Goal: Contribute content: Add original content to the website for others to see

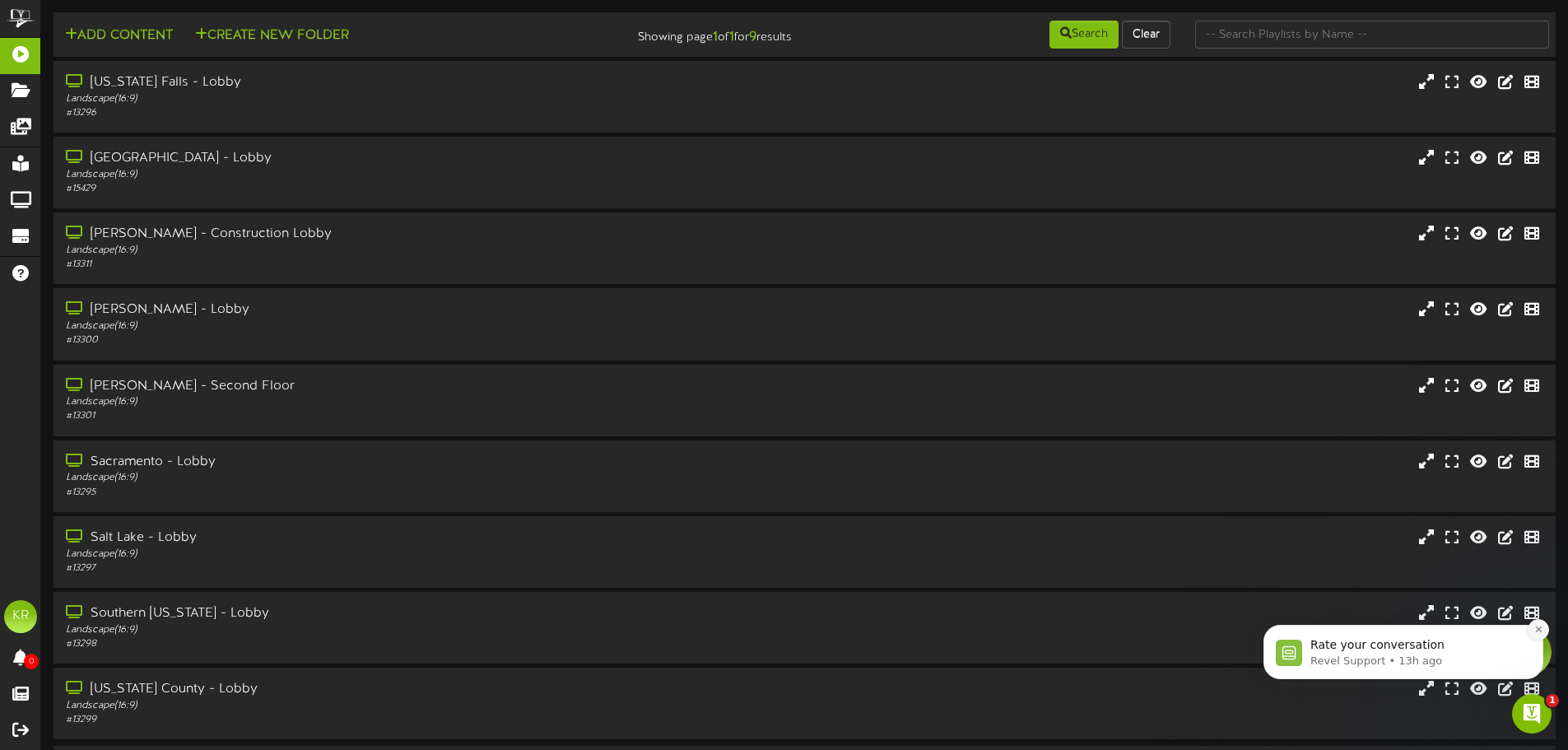
click at [1541, 628] on icon "Dismiss notification" at bounding box center [1538, 629] width 9 height 9
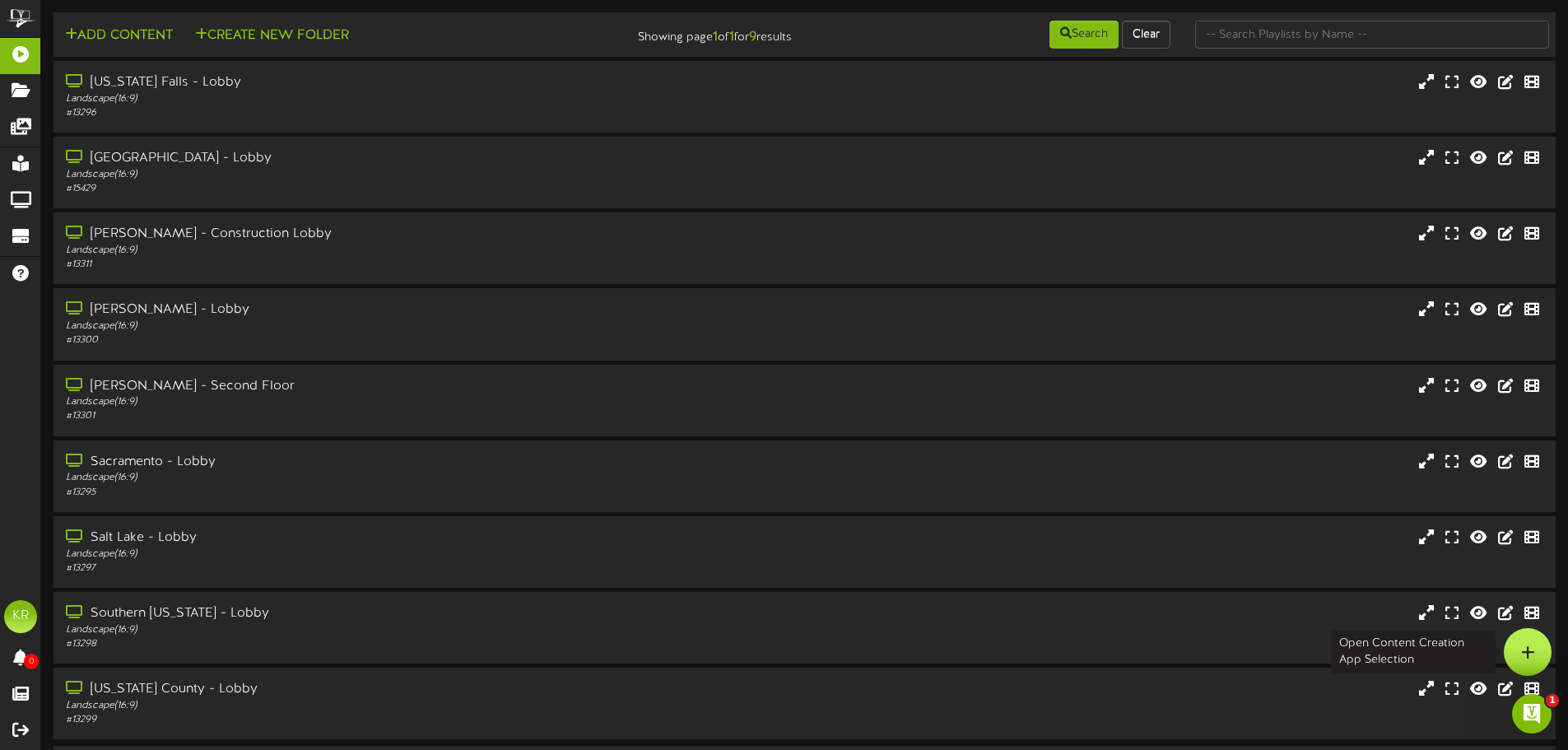
click at [1530, 646] on icon at bounding box center [1528, 652] width 14 height 15
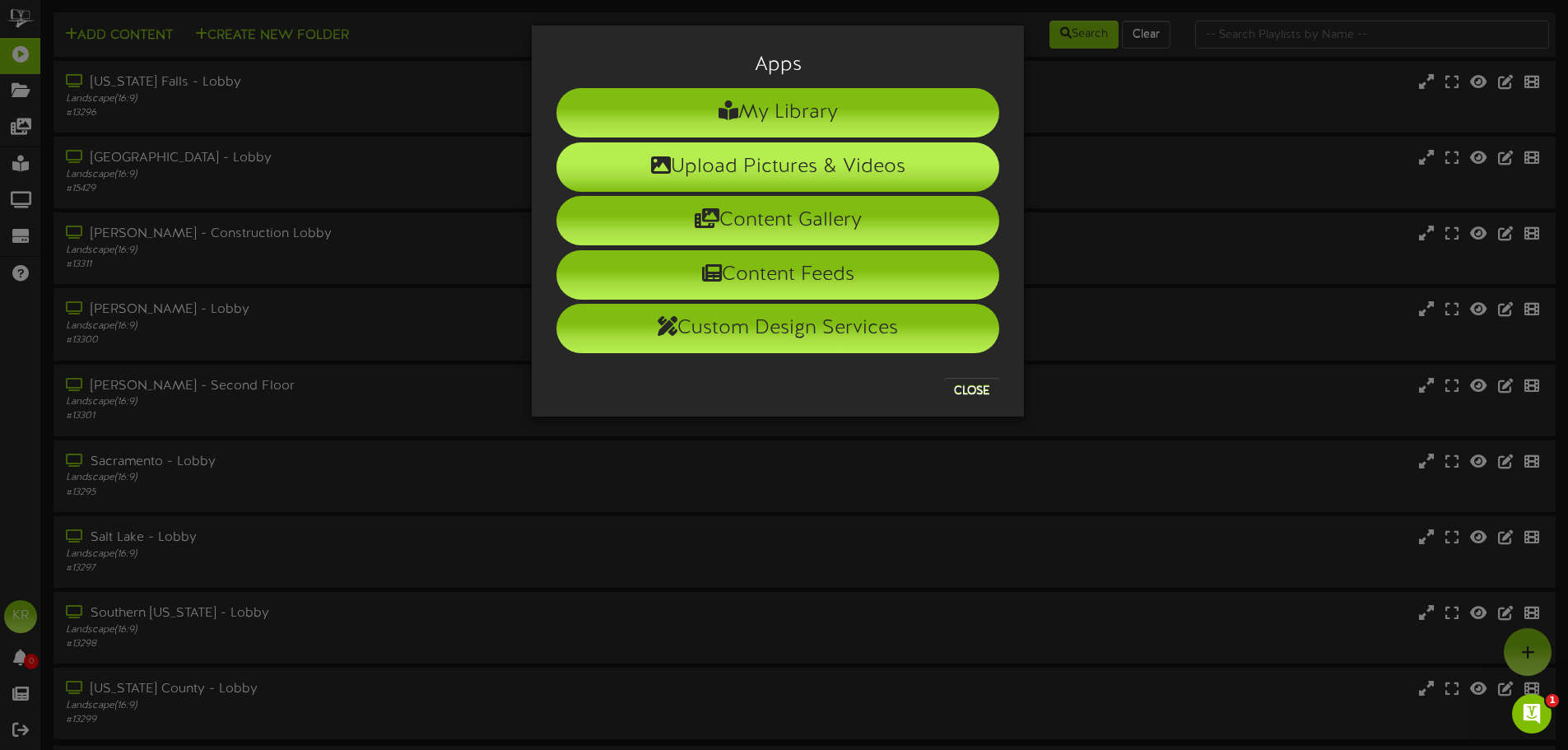
click at [850, 164] on li "Upload Pictures & Videos" at bounding box center [777, 166] width 443 height 49
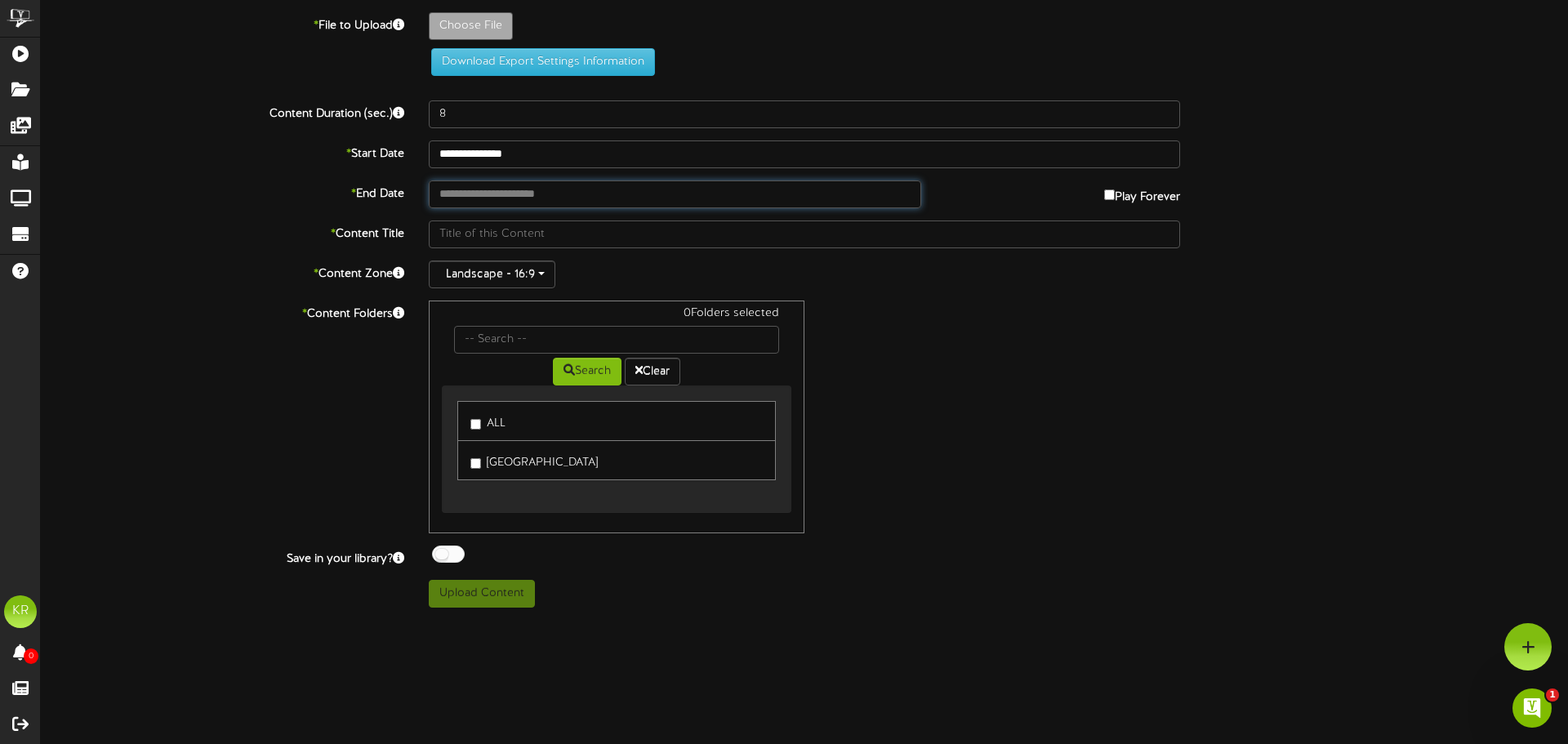
click at [493, 187] on input "text" at bounding box center [675, 194] width 493 height 28
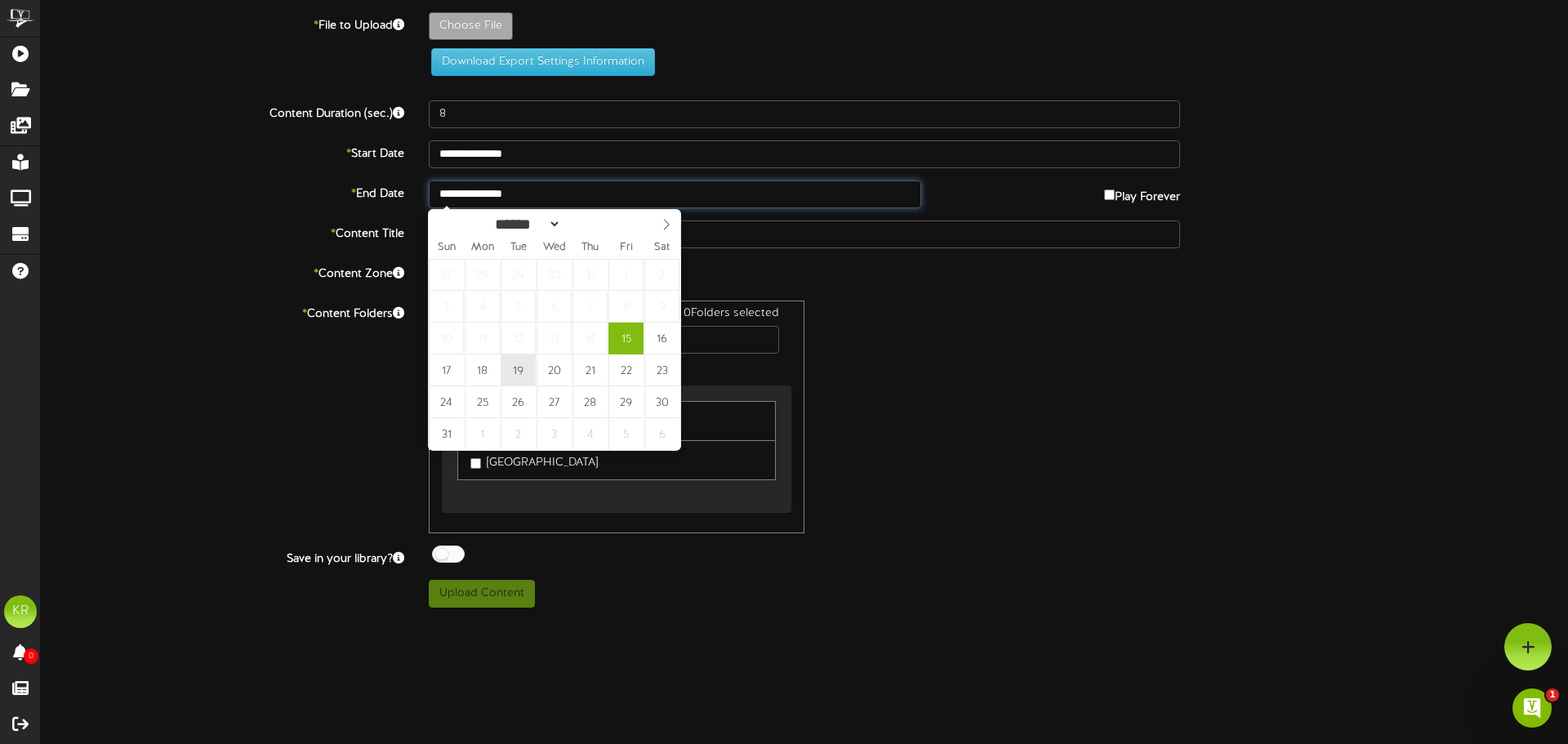
type input "**********"
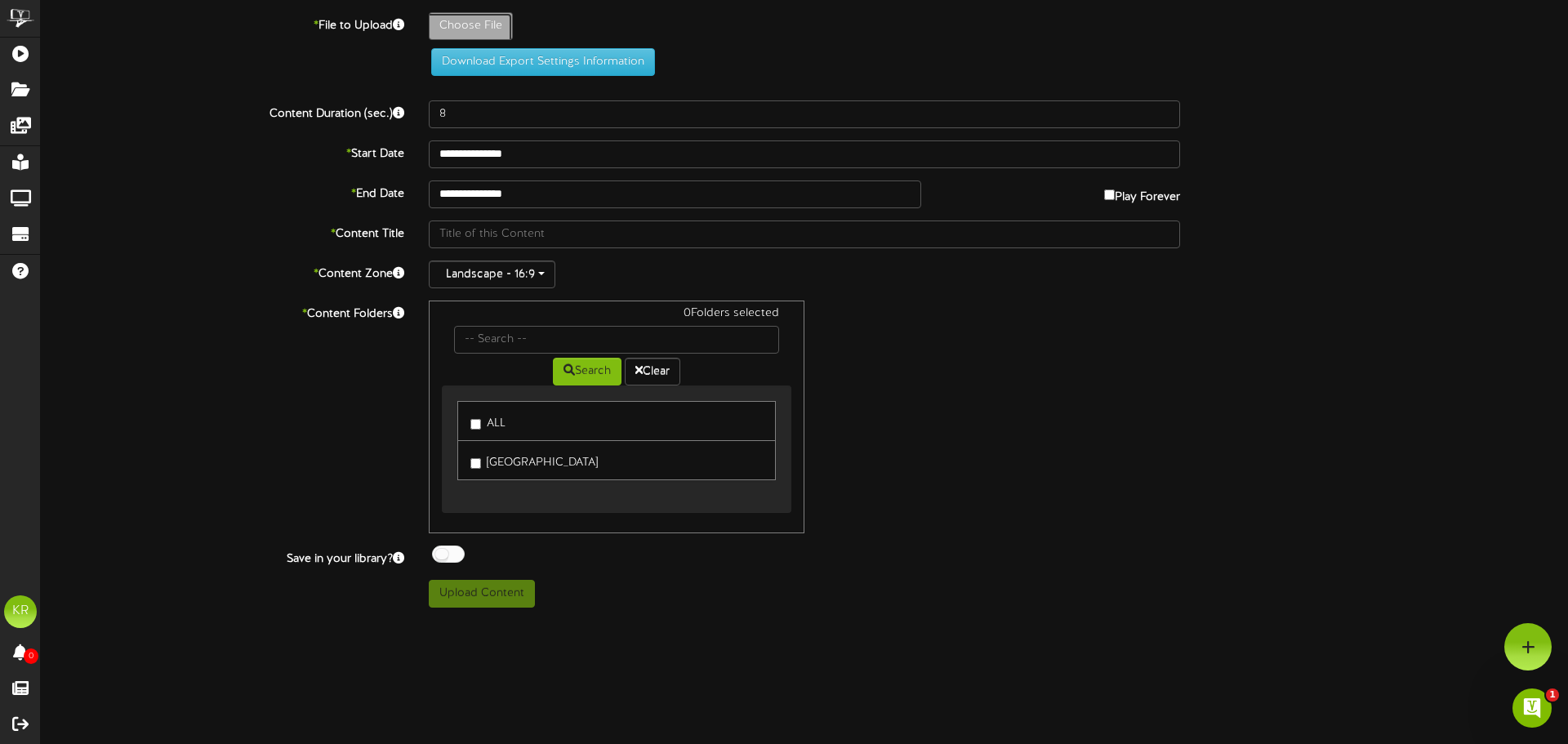
type input "**********"
type input "INSTALLS8-15"
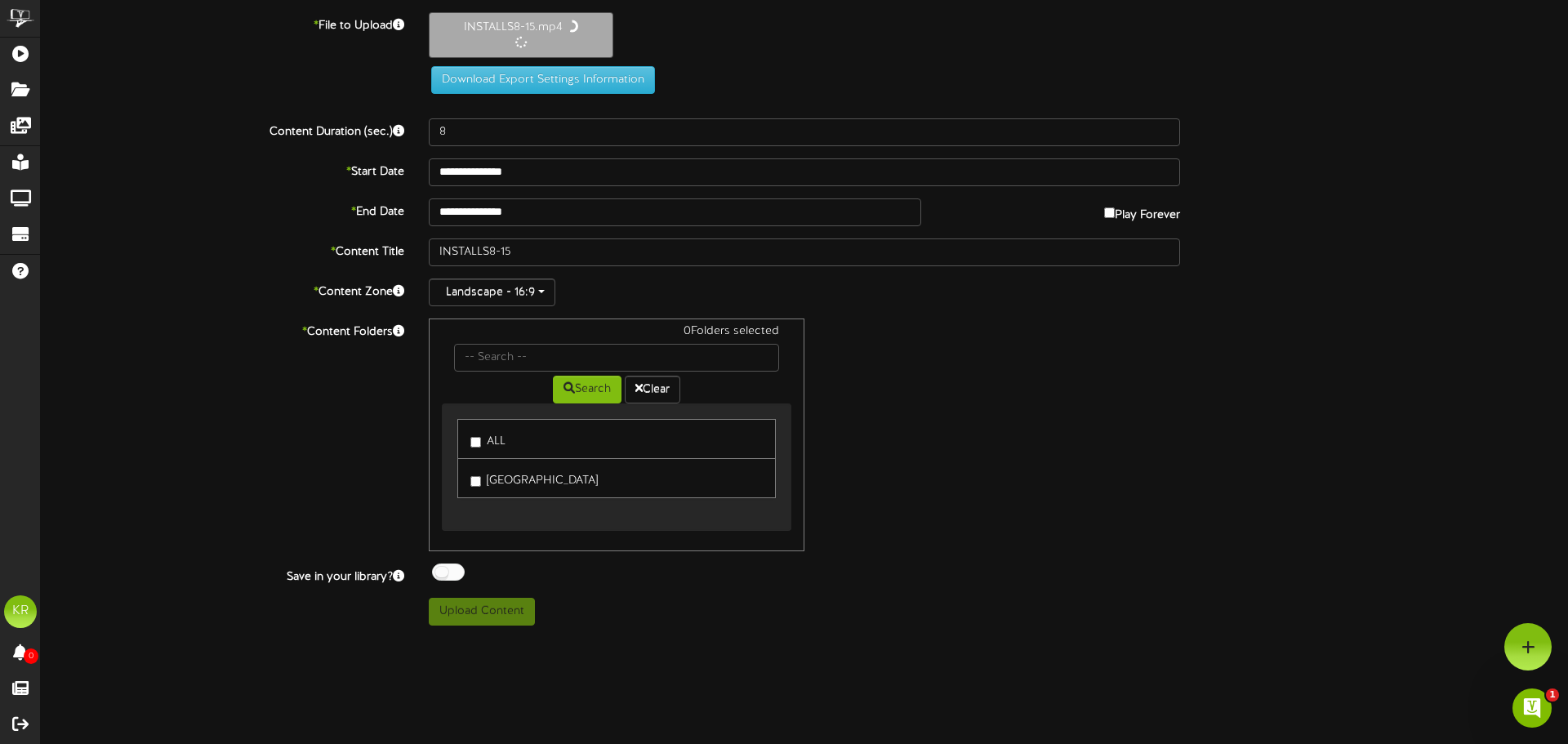
click at [481, 438] on label "ALL" at bounding box center [488, 438] width 35 height 22
type input "10"
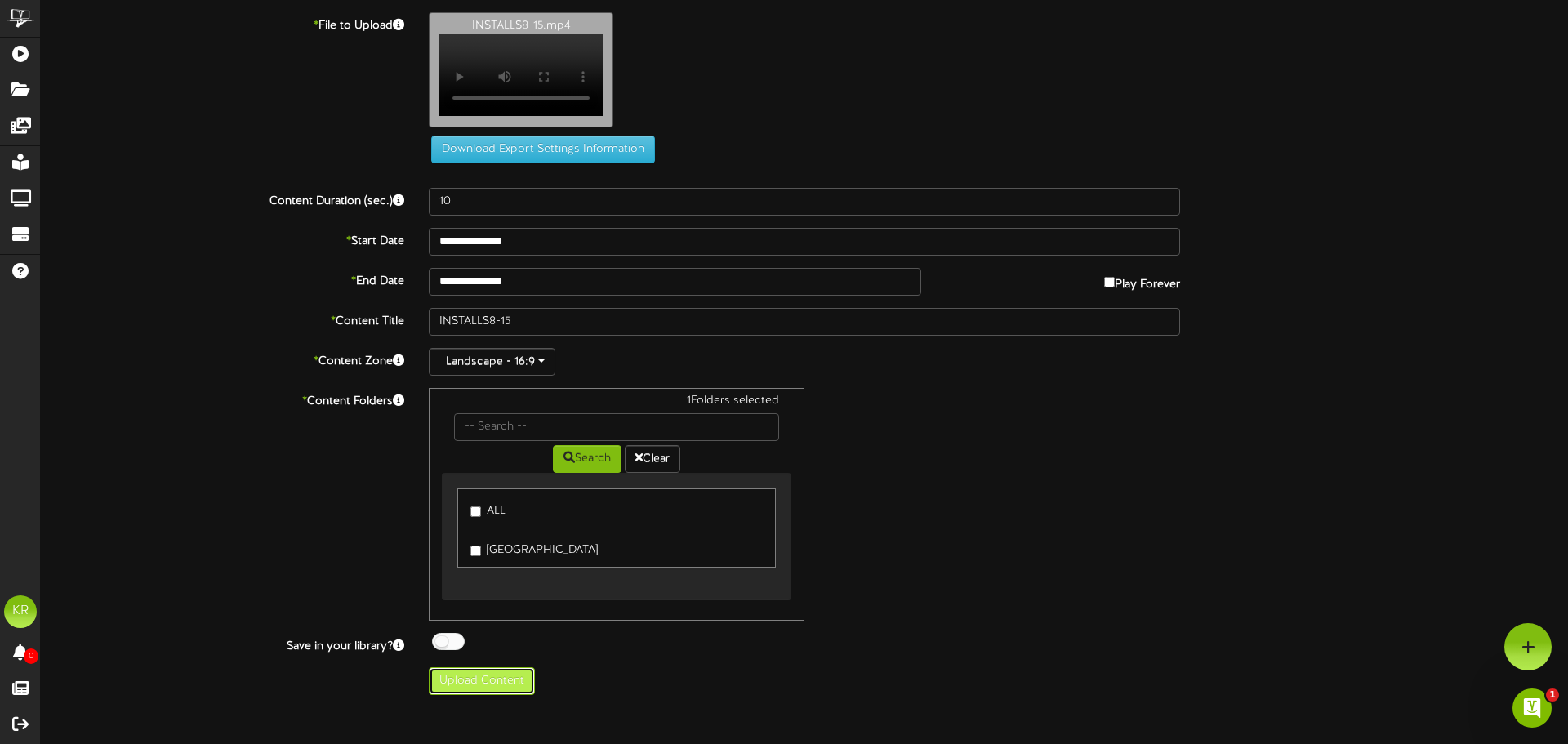
click at [480, 686] on button "Upload Content" at bounding box center [481, 681] width 106 height 28
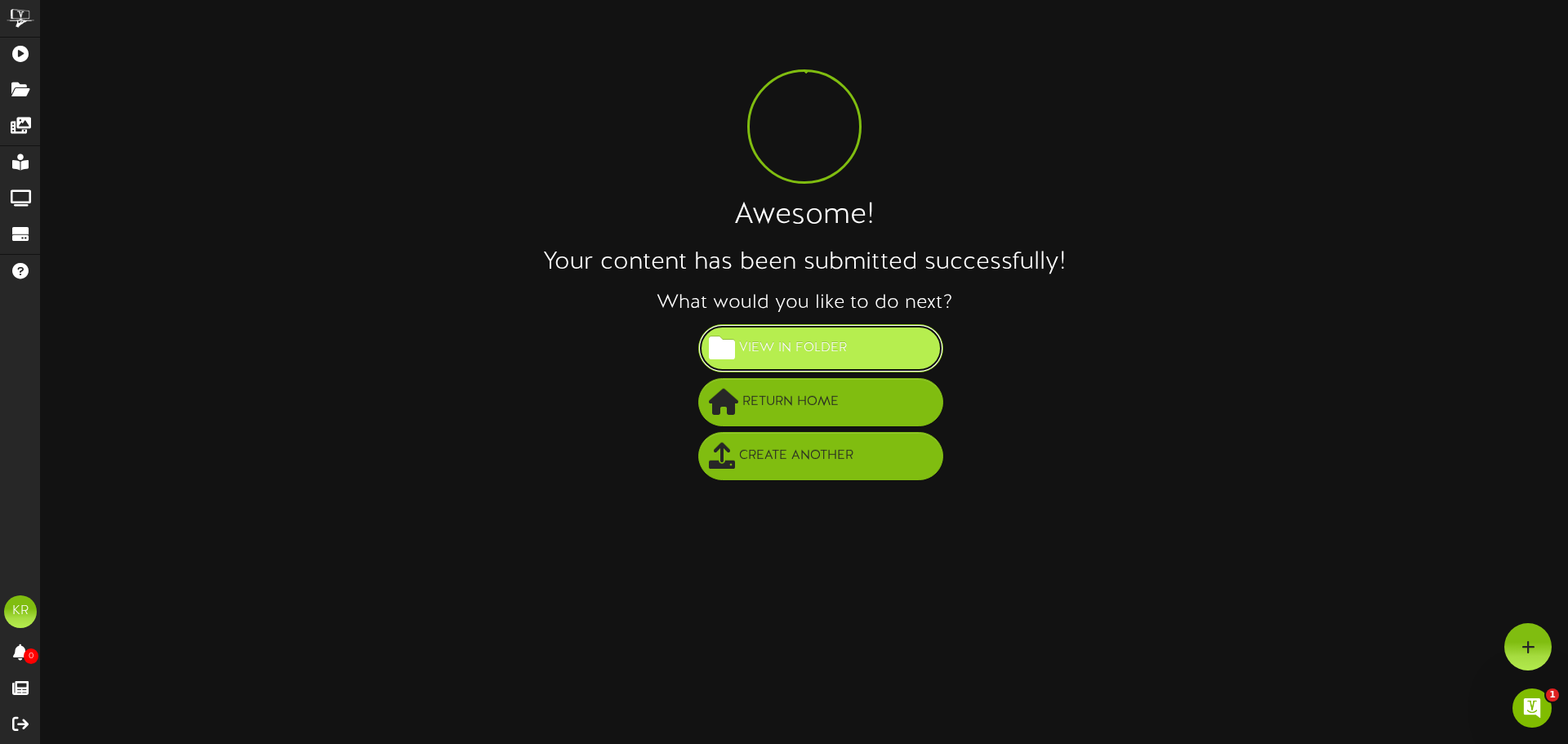
click at [872, 328] on button "View in Folder" at bounding box center [820, 348] width 245 height 48
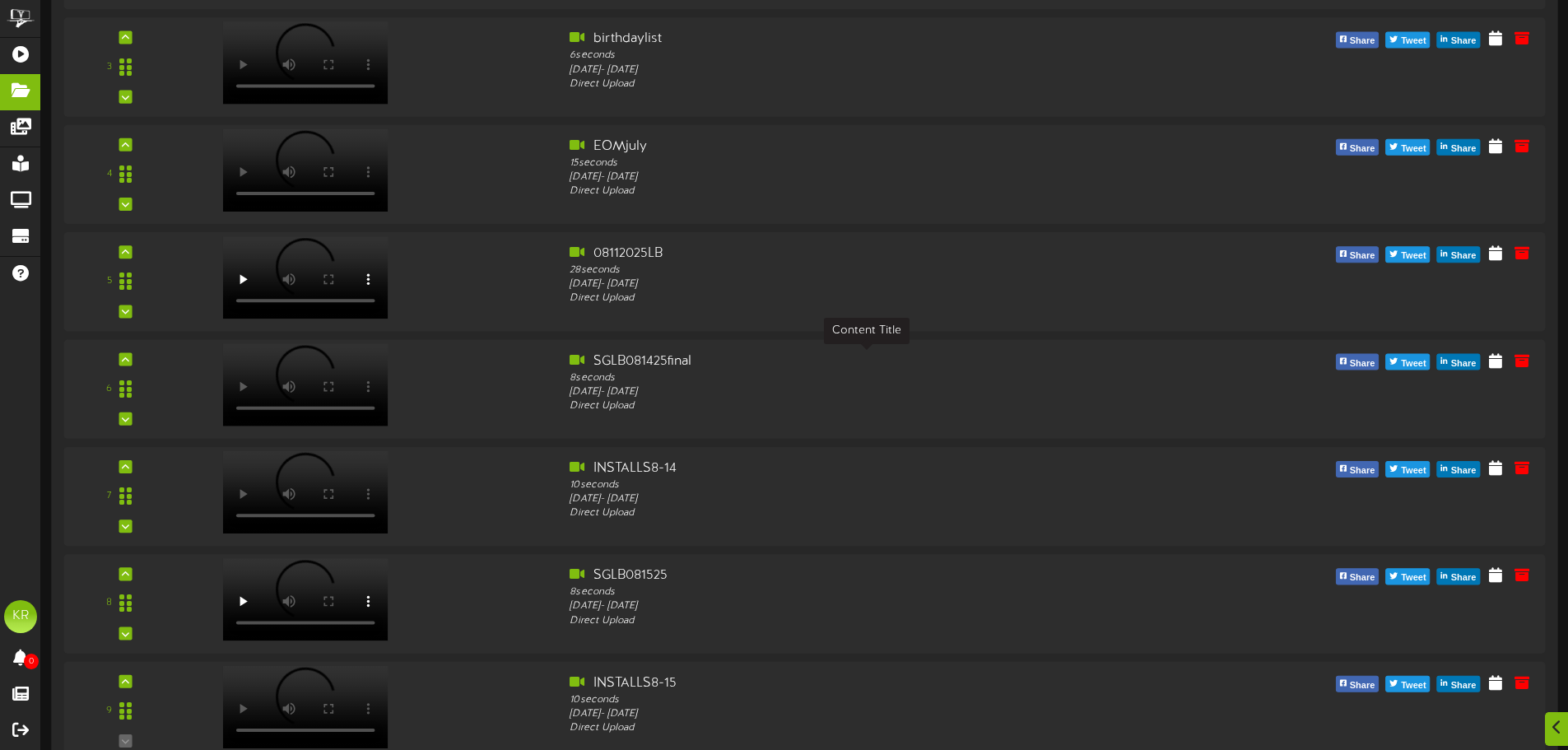
scroll to position [485, 0]
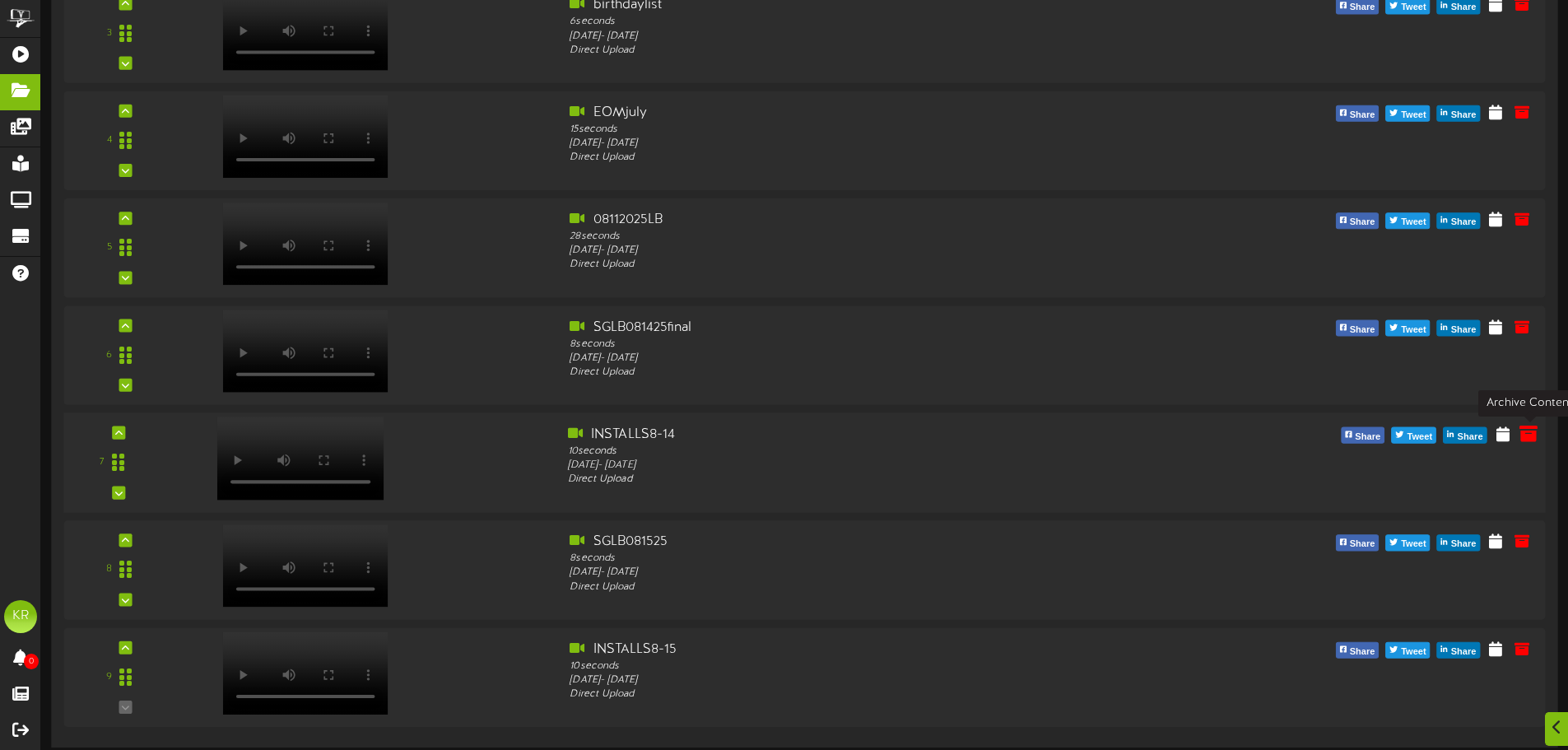
click at [1531, 432] on icon at bounding box center [1529, 433] width 18 height 18
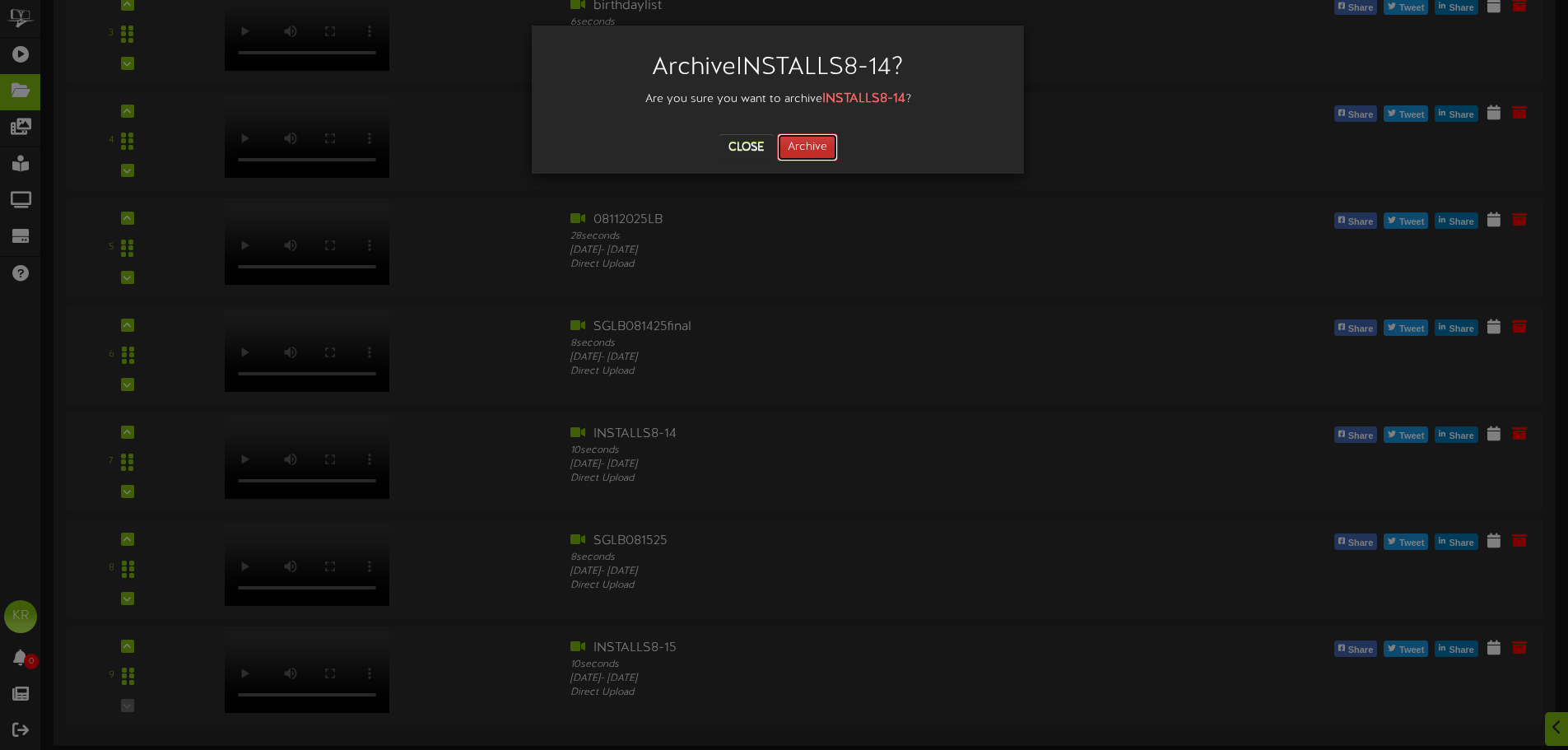
click at [807, 155] on button "Archive" at bounding box center [807, 148] width 61 height 28
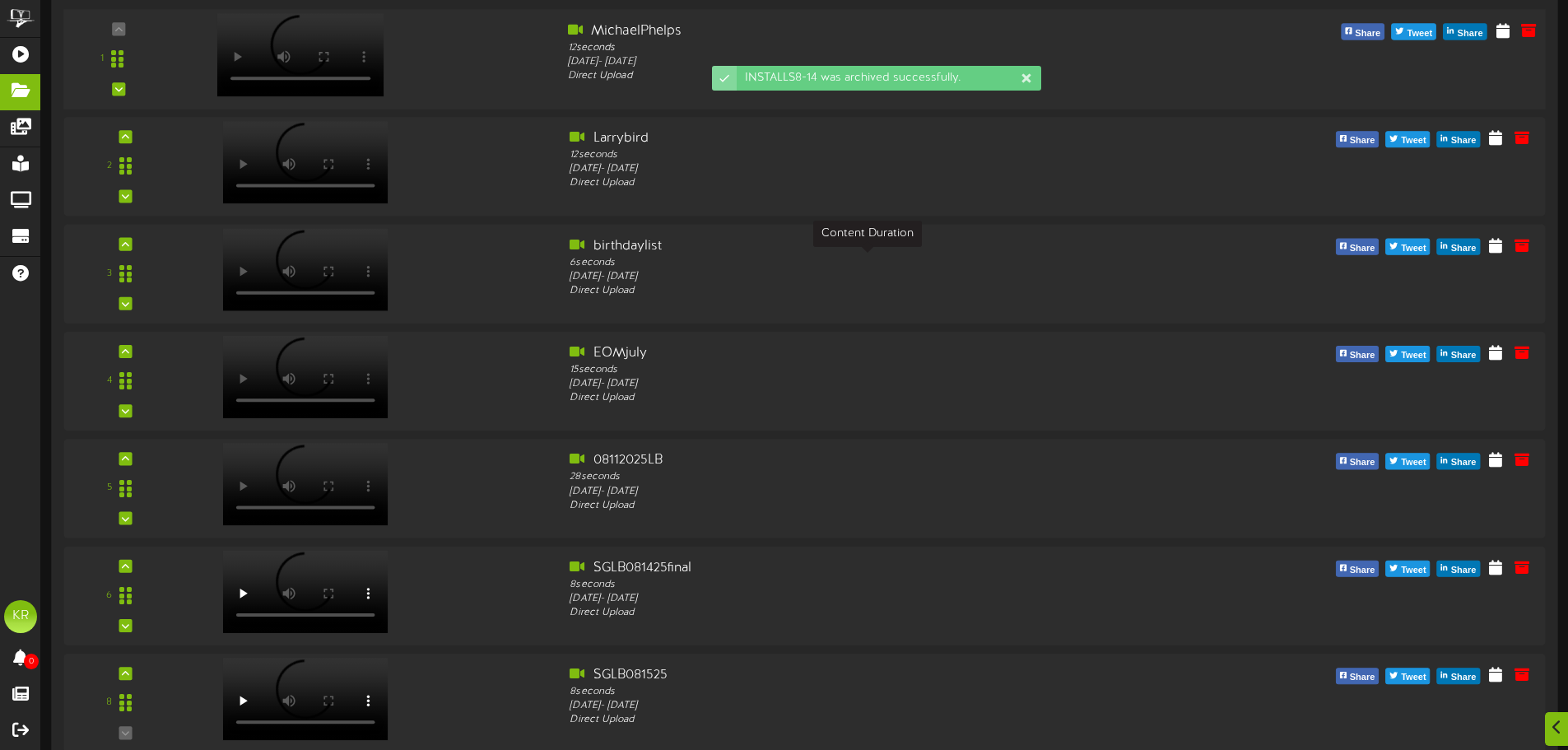
scroll to position [247, 0]
